Goal: Task Accomplishment & Management: Use online tool/utility

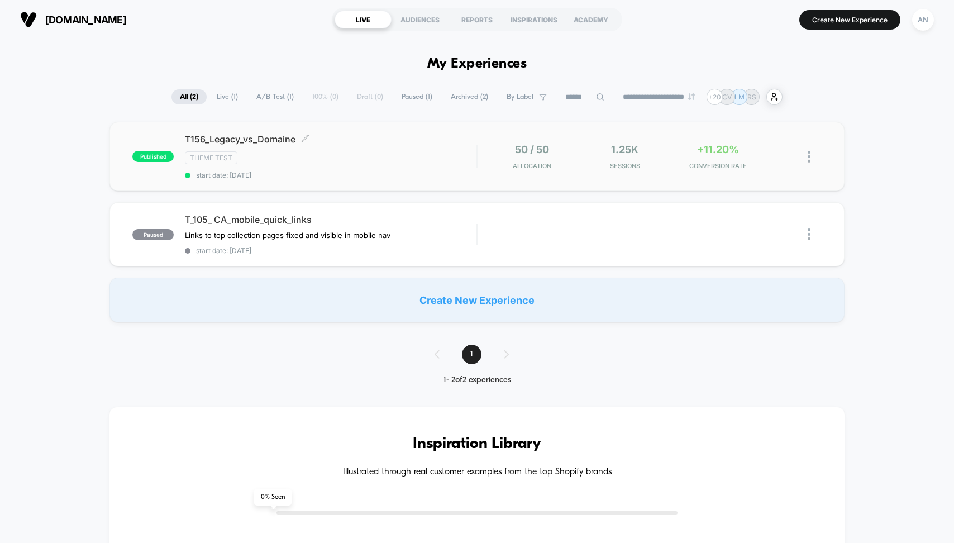
click at [343, 146] on div "T156_Legacy_vs_Domaine Click to edit experience details Click to edit experienc…" at bounding box center [331, 156] width 292 height 46
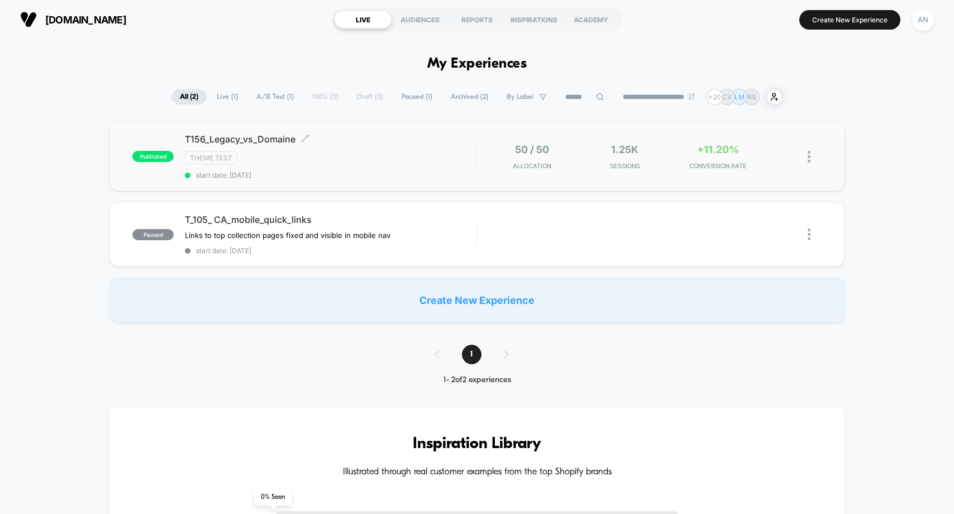
click at [274, 137] on span "T156_Legacy_vs_Domaine Click to edit experience details" at bounding box center [331, 138] width 292 height 11
click at [298, 155] on div "Theme Test" at bounding box center [331, 157] width 292 height 13
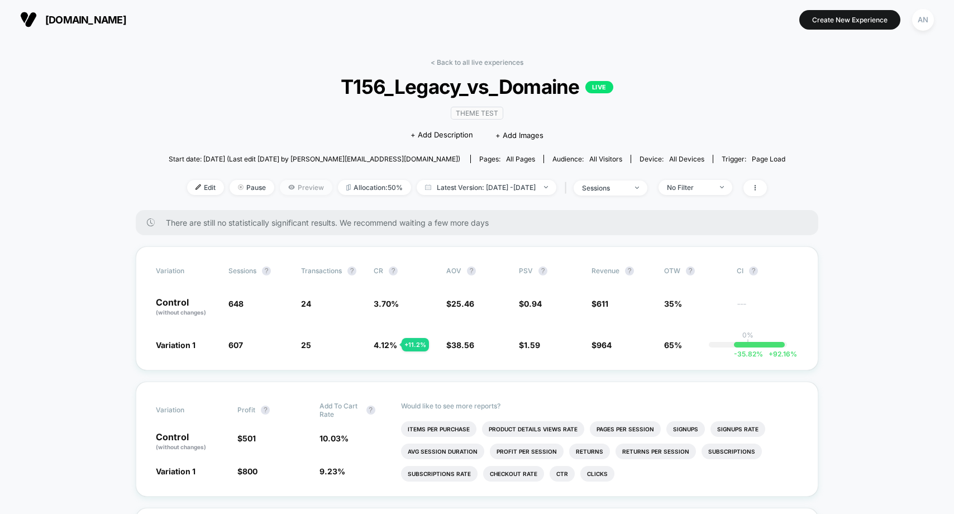
click at [283, 181] on span "Preview" at bounding box center [306, 187] width 53 height 15
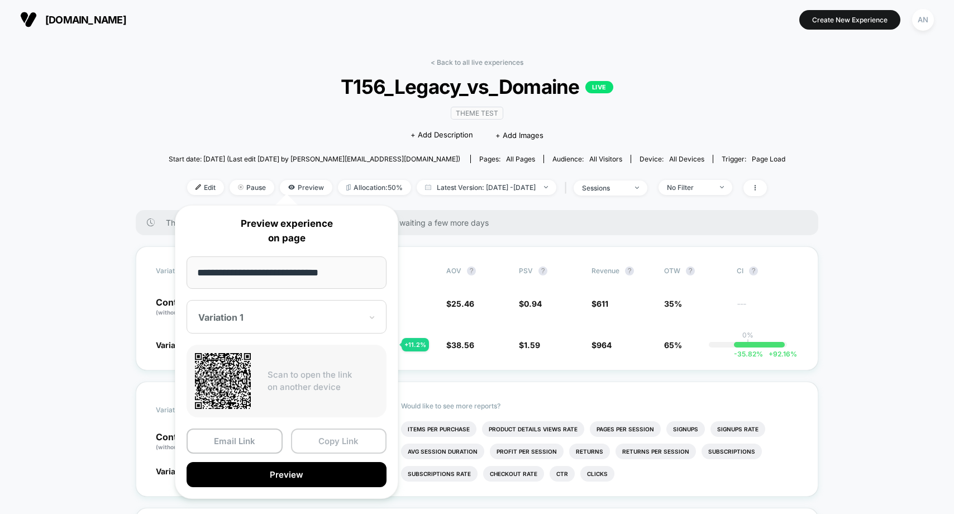
click at [329, 440] on button "Copy Link" at bounding box center [339, 440] width 96 height 25
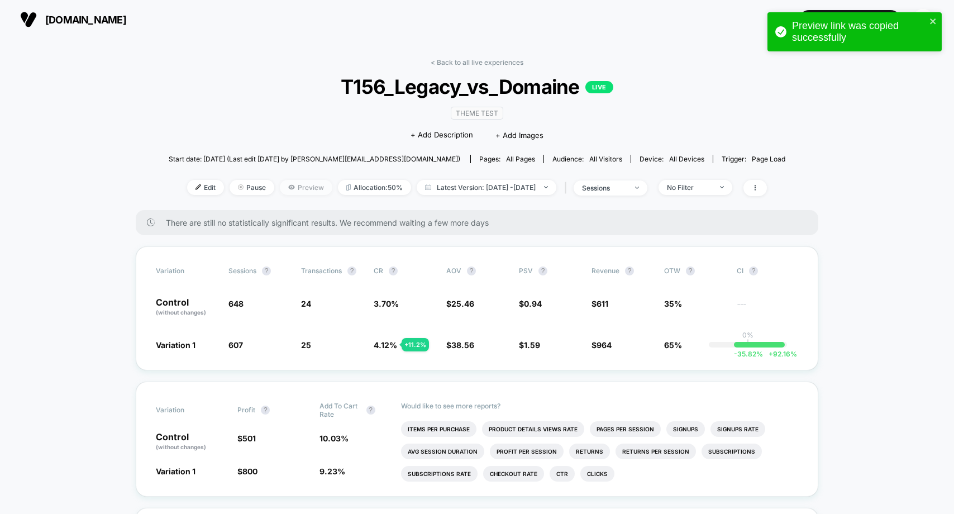
click at [280, 182] on span "Preview" at bounding box center [306, 187] width 53 height 15
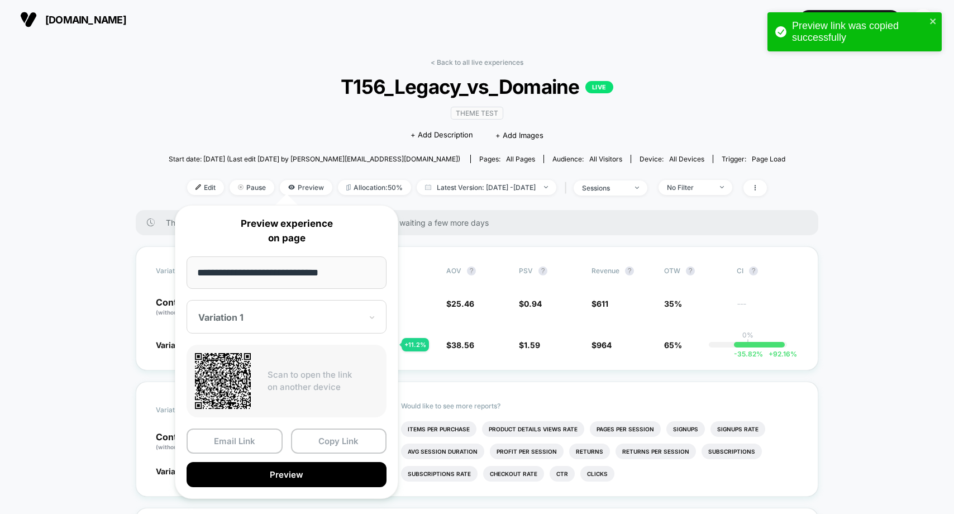
click at [301, 313] on div at bounding box center [279, 317] width 163 height 11
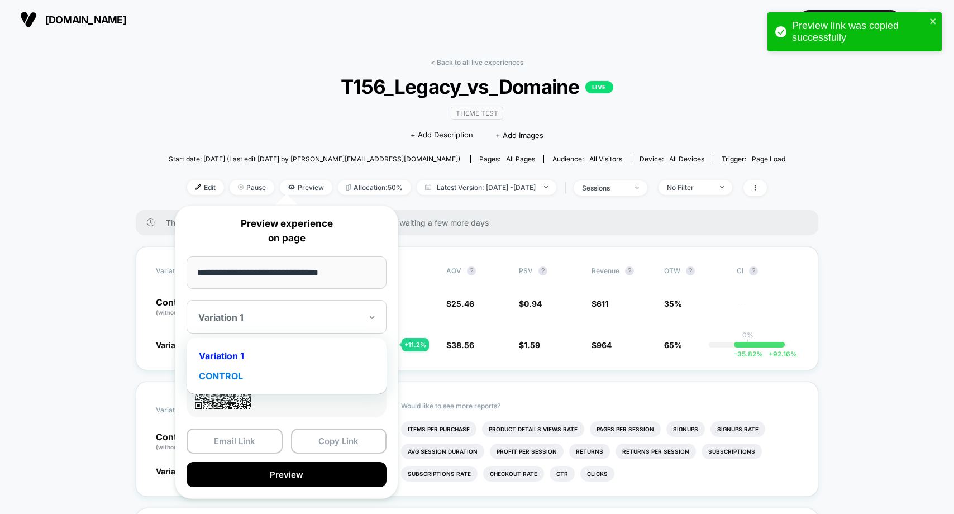
click at [277, 370] on div "CONTROL" at bounding box center [286, 376] width 189 height 20
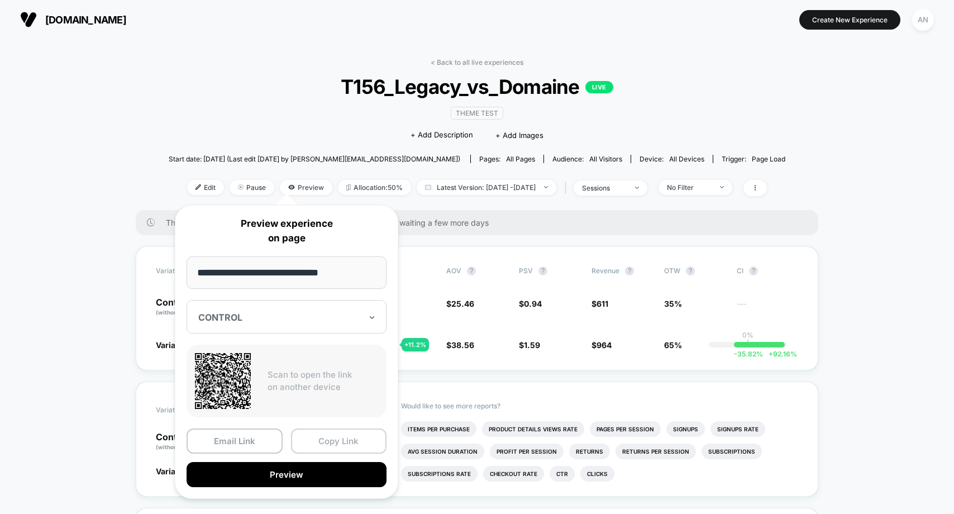
click at [326, 443] on button "Copy Link" at bounding box center [339, 440] width 96 height 25
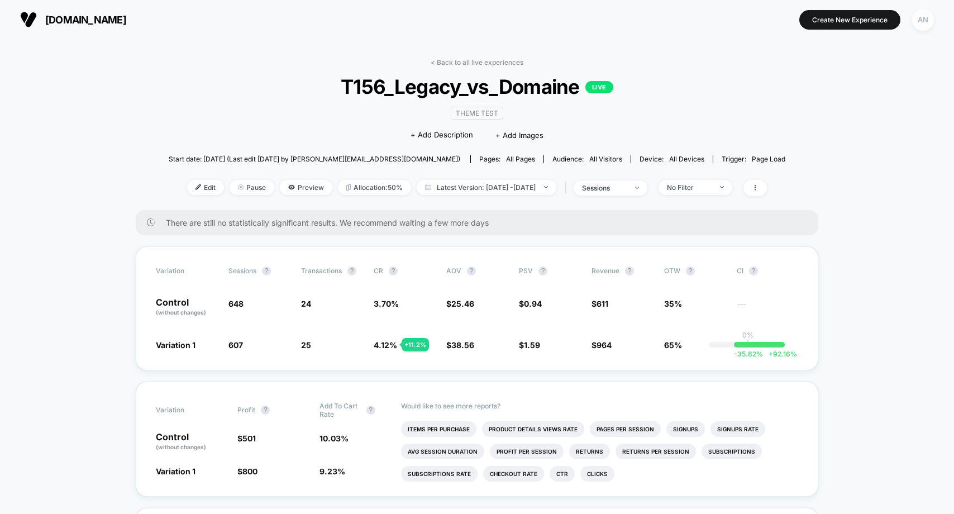
click at [926, 21] on div "AN" at bounding box center [923, 20] width 22 height 22
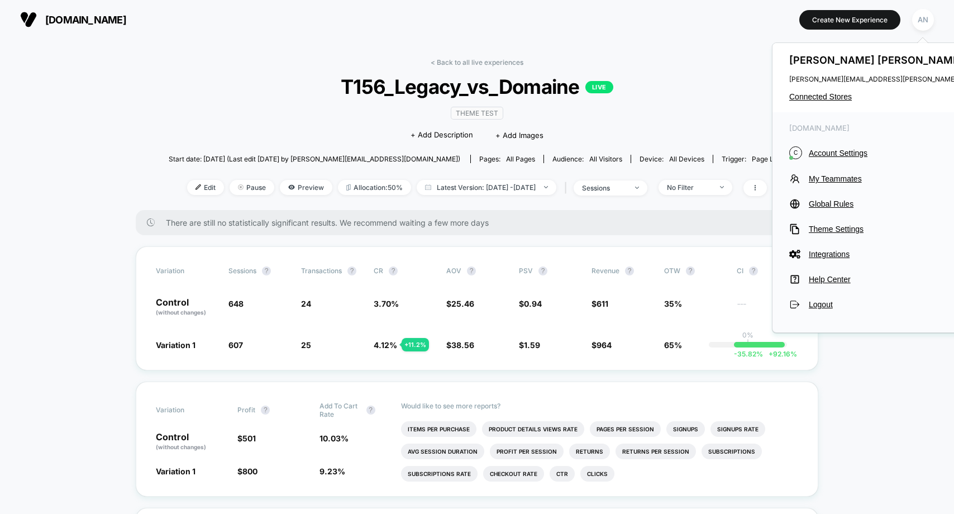
click at [834, 102] on div "Adam Newcomb adam.newcomb@dollarshaveclub.com Connected Stores" at bounding box center [899, 77] width 255 height 69
click at [835, 93] on span "Connected Stores" at bounding box center [900, 96] width 222 height 9
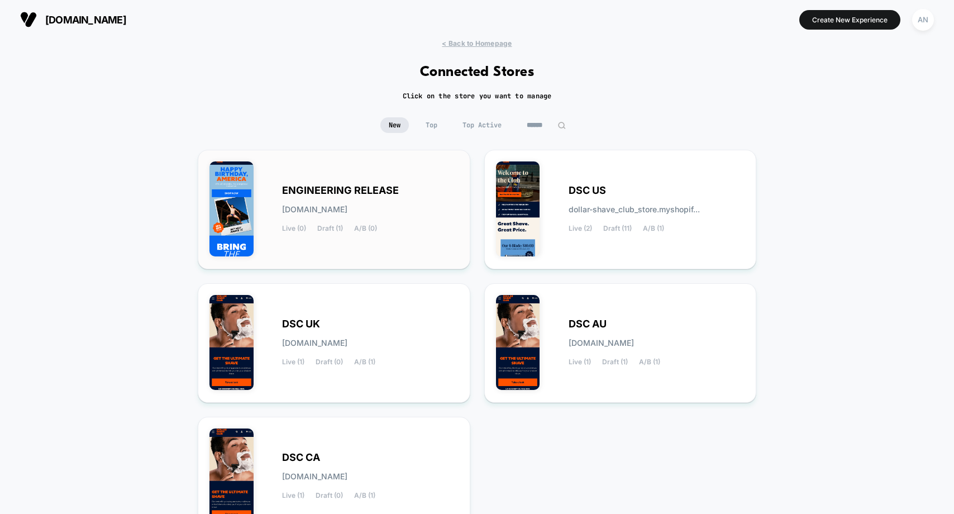
click at [349, 187] on span "ENGINEERING RELEASE" at bounding box center [340, 191] width 117 height 8
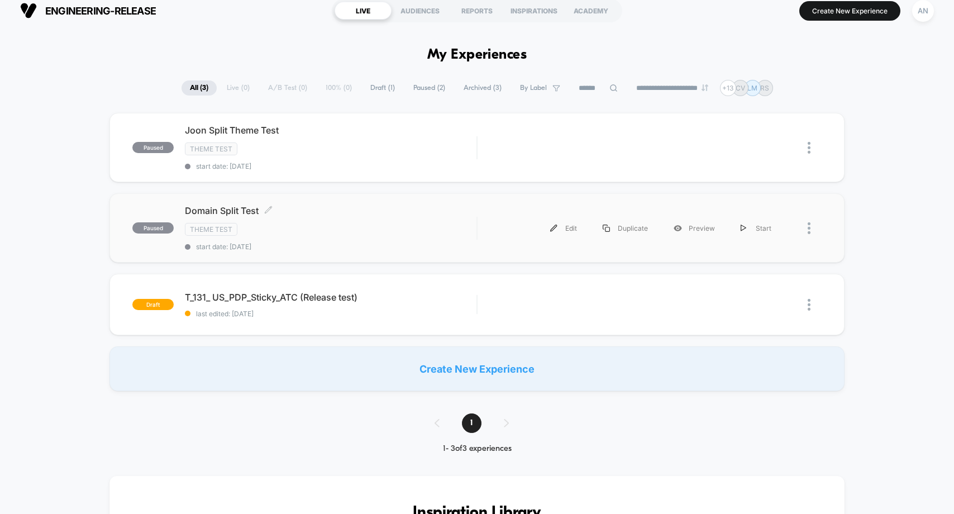
scroll to position [8, 0]
